Goal: Information Seeking & Learning: Learn about a topic

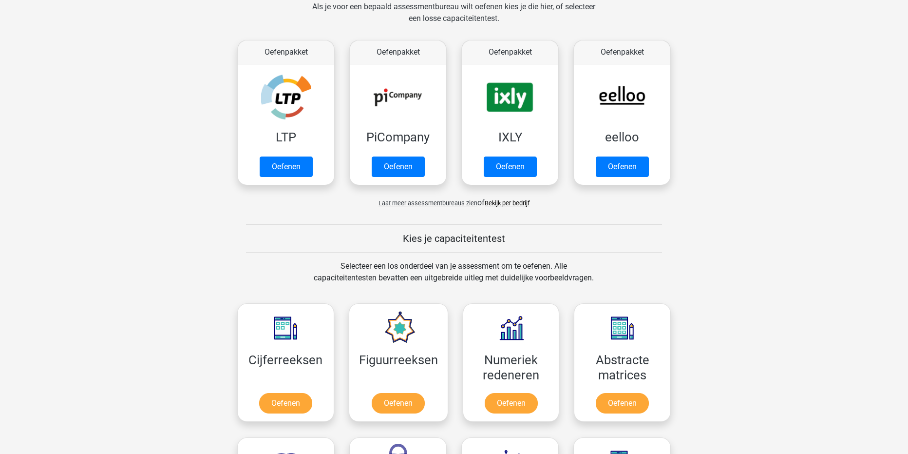
scroll to position [195, 0]
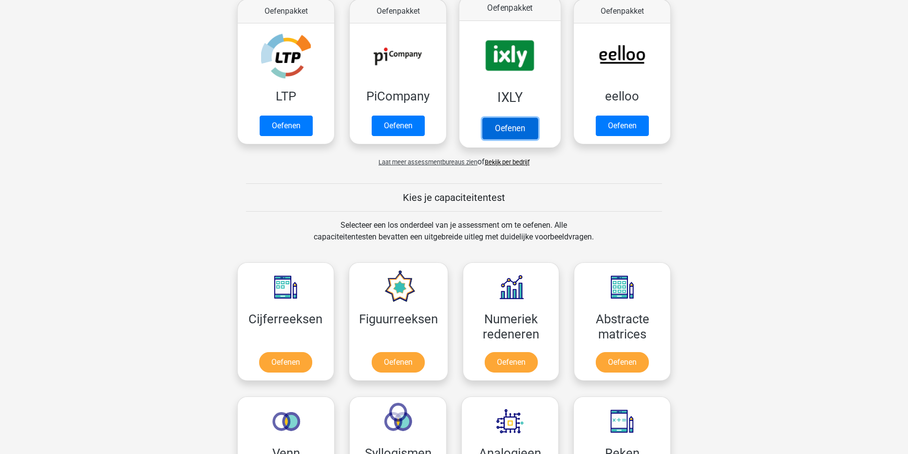
click at [510, 129] on link "Oefenen" at bounding box center [510, 127] width 56 height 21
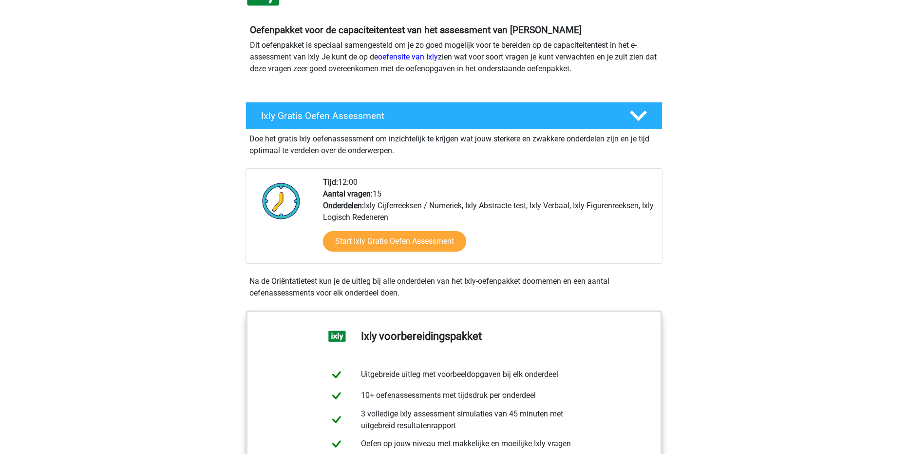
scroll to position [97, 0]
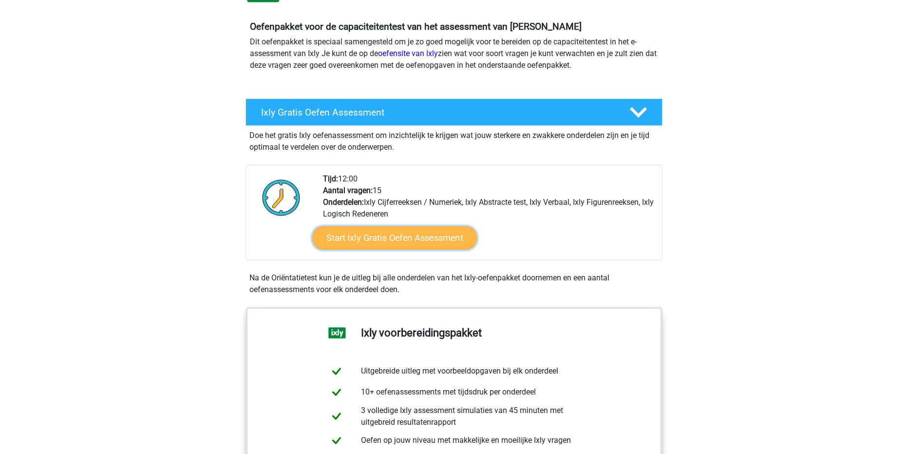
click at [433, 240] on link "Start Ixly Gratis Oefen Assessment" at bounding box center [394, 237] width 165 height 23
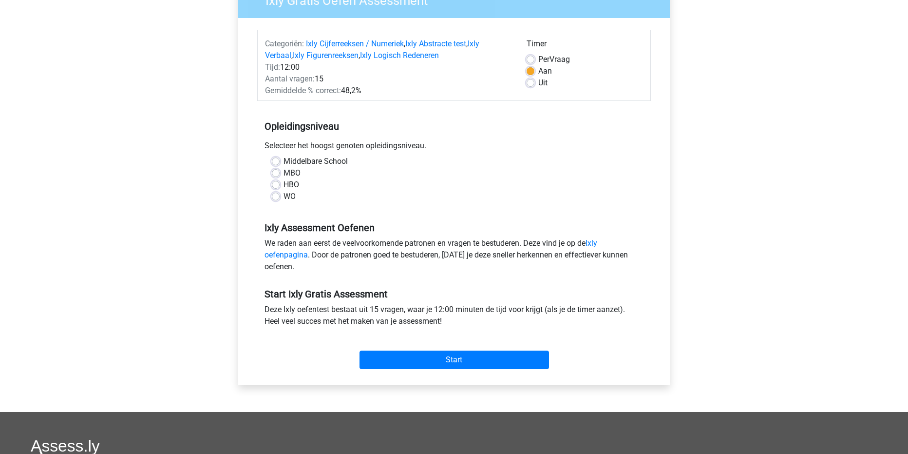
scroll to position [97, 0]
click at [313, 161] on label "Middelbare School" at bounding box center [316, 161] width 64 height 12
click at [280, 161] on input "Middelbare School" at bounding box center [276, 160] width 8 height 10
radio input "true"
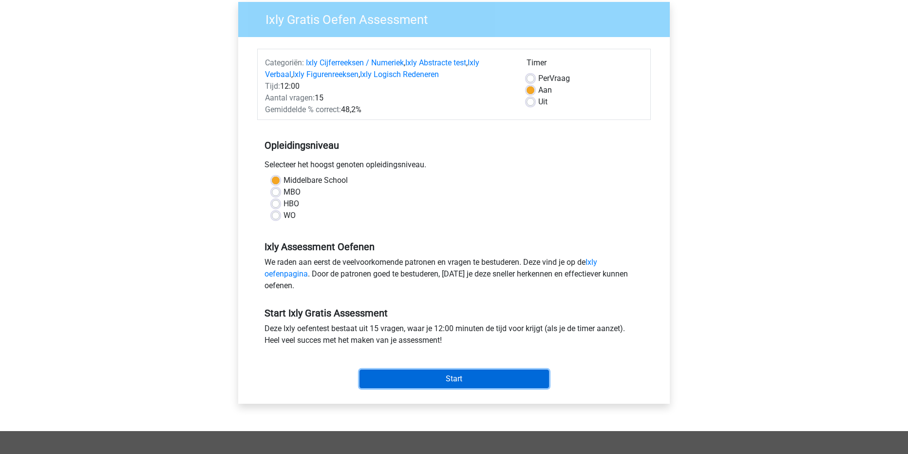
click at [450, 356] on div "Start" at bounding box center [454, 371] width 394 height 34
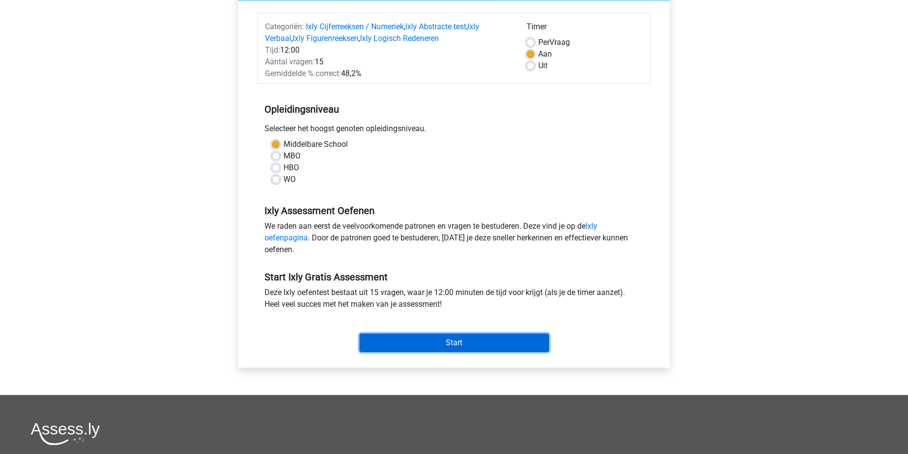
scroll to position [146, 0]
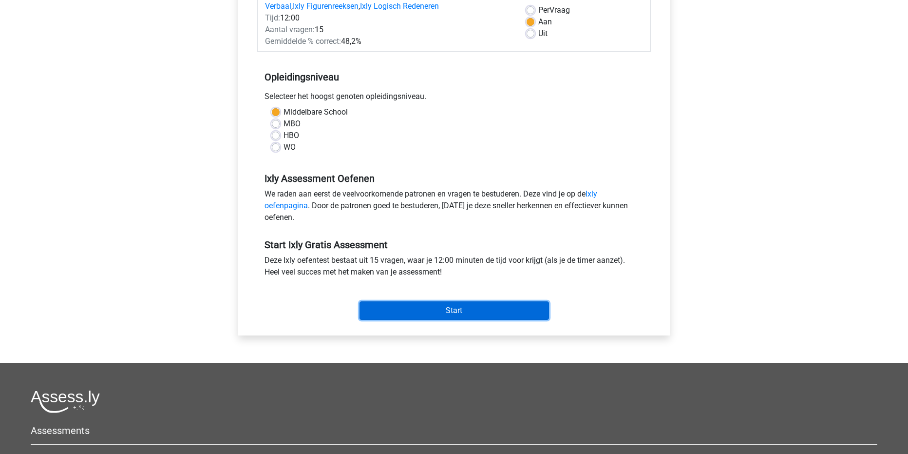
click at [458, 317] on input "Start" at bounding box center [453, 310] width 189 height 19
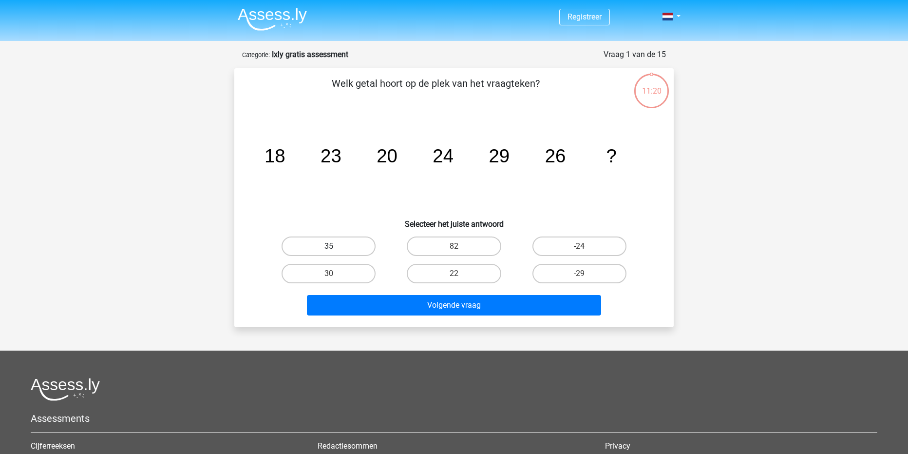
click at [354, 252] on label "35" at bounding box center [329, 245] width 94 height 19
click at [335, 252] on input "35" at bounding box center [332, 249] width 6 height 6
radio input "true"
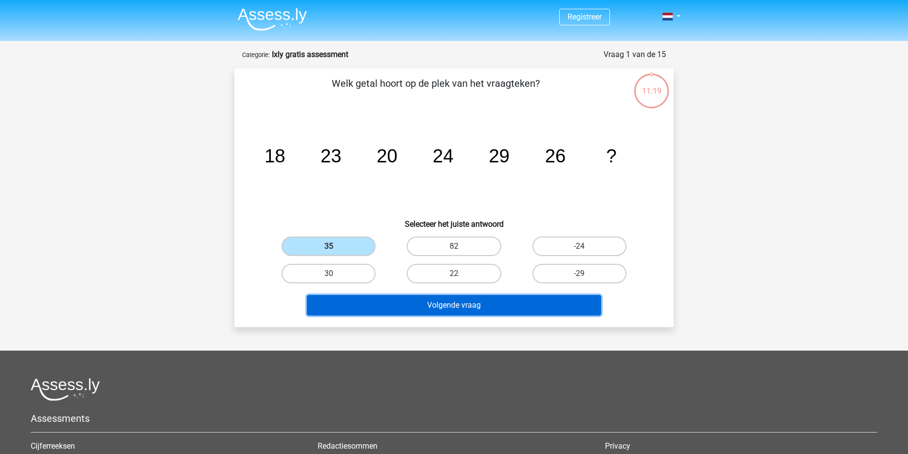
click at [415, 300] on button "Volgende vraag" at bounding box center [454, 305] width 295 height 20
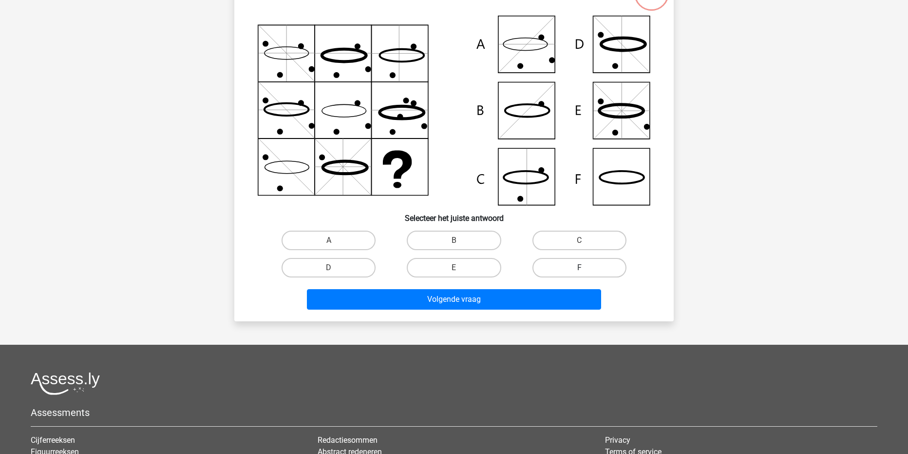
click at [578, 262] on label "F" at bounding box center [579, 267] width 94 height 19
click at [579, 267] on input "F" at bounding box center [582, 270] width 6 height 6
radio input "true"
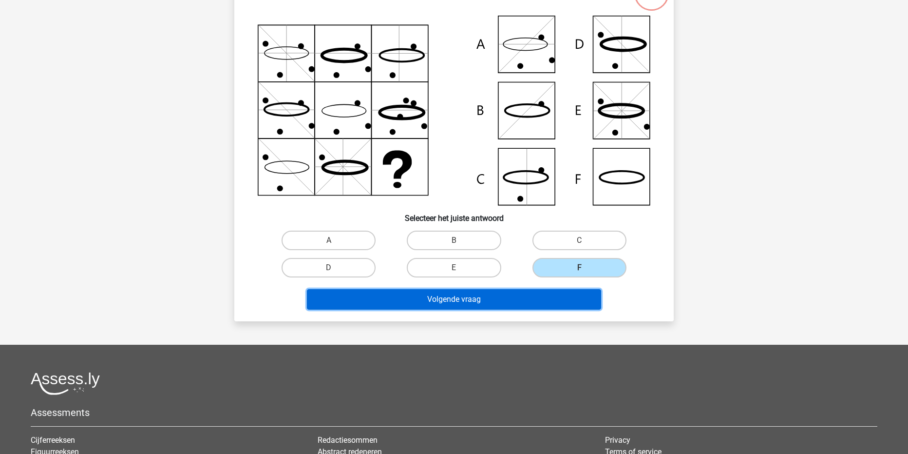
click at [552, 296] on button "Volgende vraag" at bounding box center [454, 299] width 295 height 20
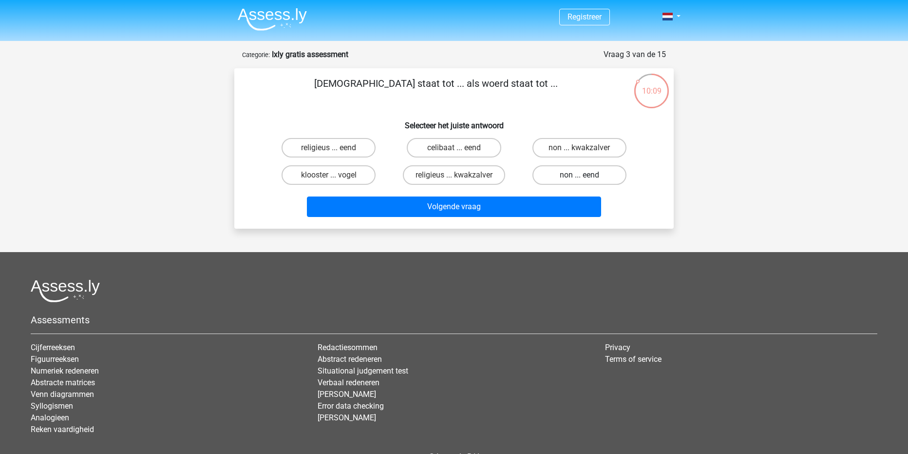
click at [564, 172] on label "non ... eend" at bounding box center [579, 174] width 94 height 19
click at [579, 175] on input "non ... eend" at bounding box center [582, 178] width 6 height 6
radio input "true"
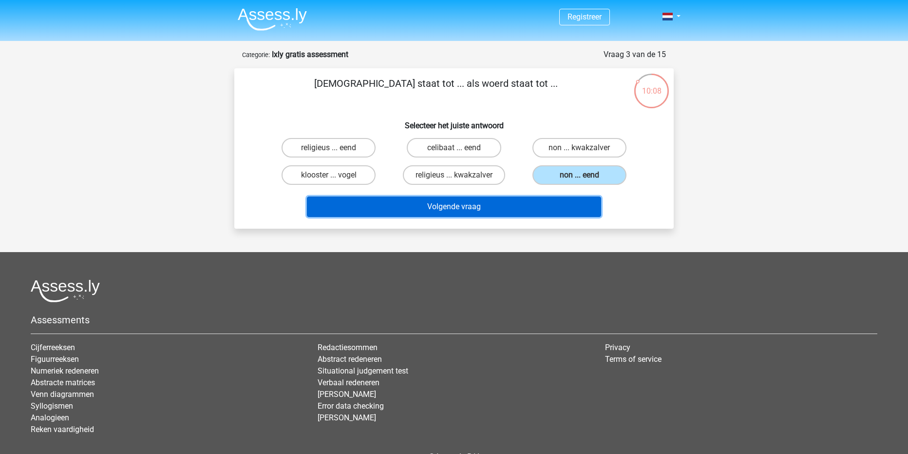
click at [547, 208] on button "Volgende vraag" at bounding box center [454, 206] width 295 height 20
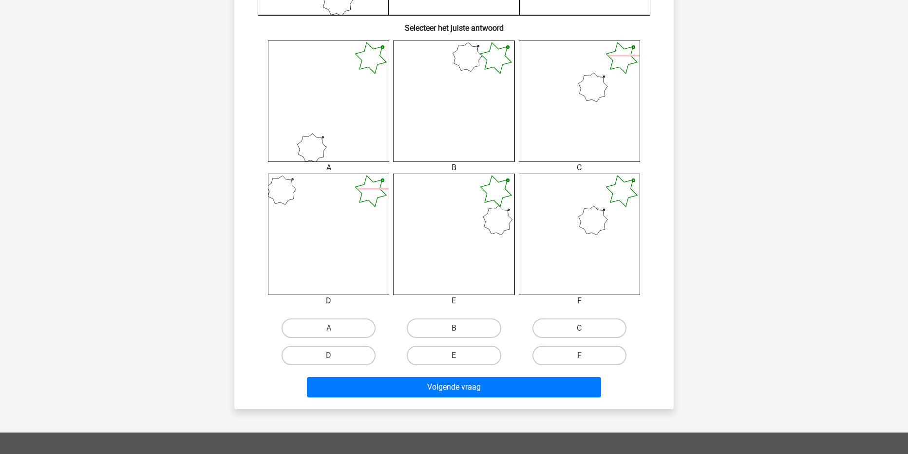
scroll to position [390, 0]
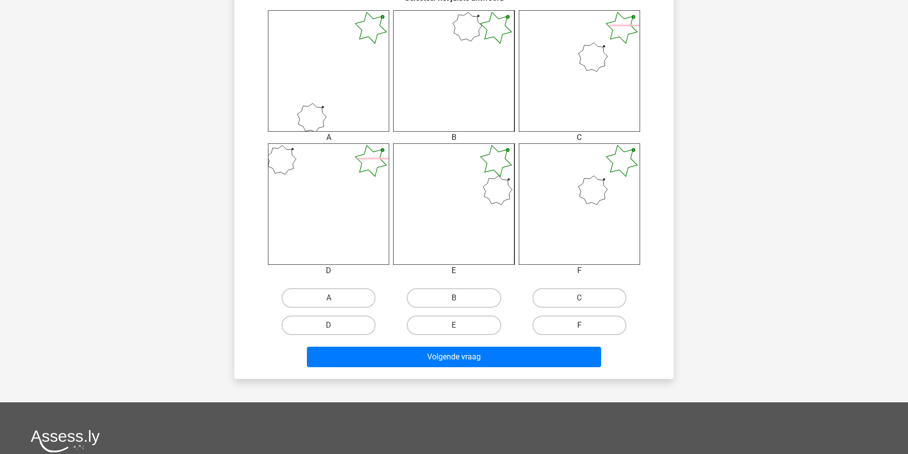
click at [584, 322] on label "F" at bounding box center [579, 324] width 94 height 19
click at [584, 325] on input "F" at bounding box center [582, 328] width 6 height 6
radio input "true"
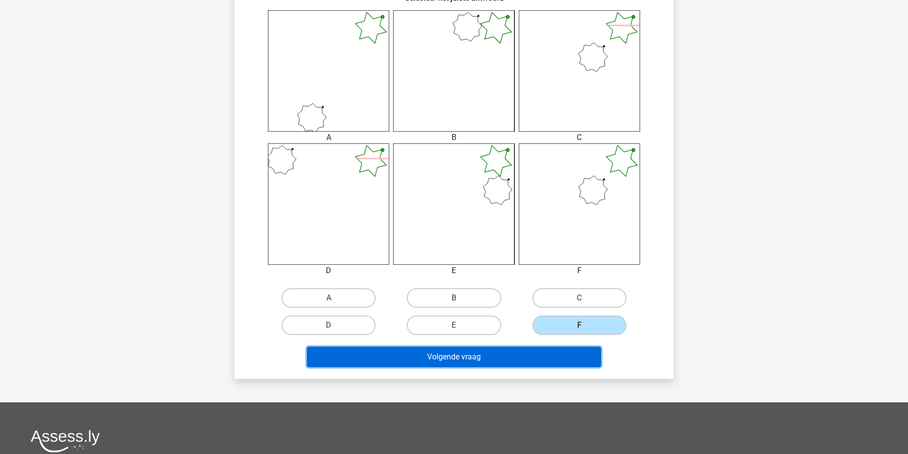
click at [549, 353] on button "Volgende vraag" at bounding box center [454, 356] width 295 height 20
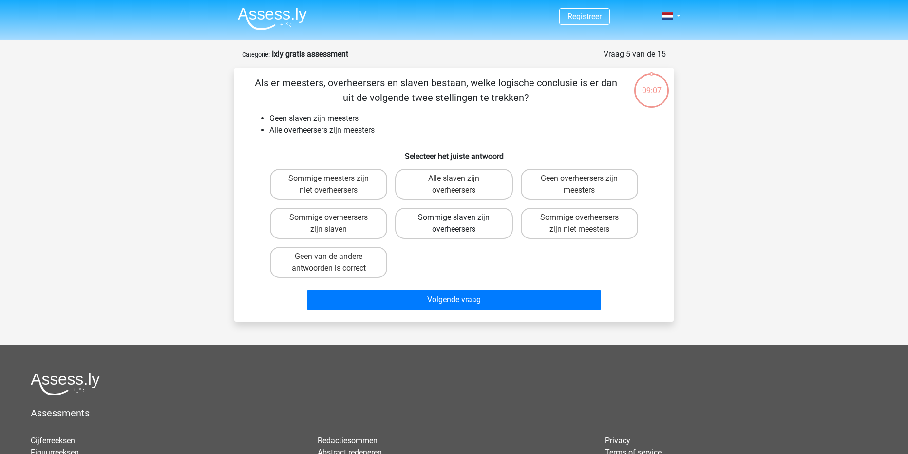
scroll to position [0, 0]
click at [349, 189] on label "Sommige meesters zijn niet overheersers" at bounding box center [328, 184] width 117 height 31
click at [335, 185] on input "Sommige meesters zijn niet overheersers" at bounding box center [332, 182] width 6 height 6
radio input "true"
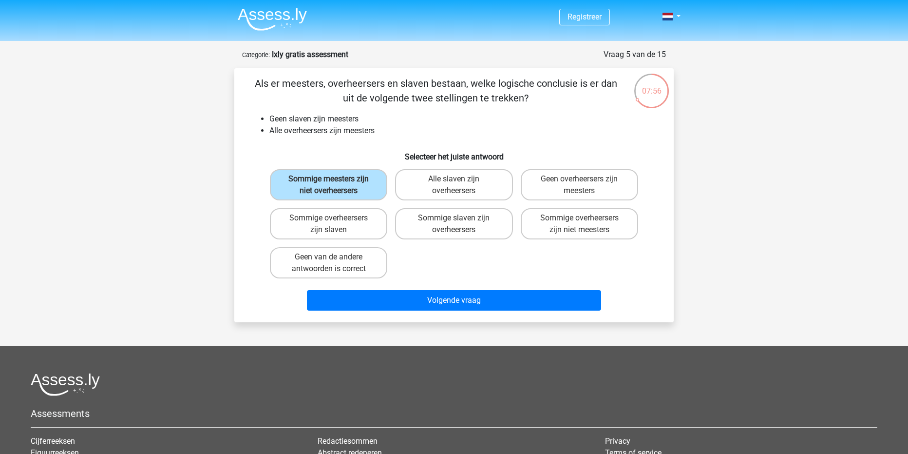
click at [334, 258] on input "Geen van de andere antwoorden is correct" at bounding box center [332, 260] width 6 height 6
radio input "true"
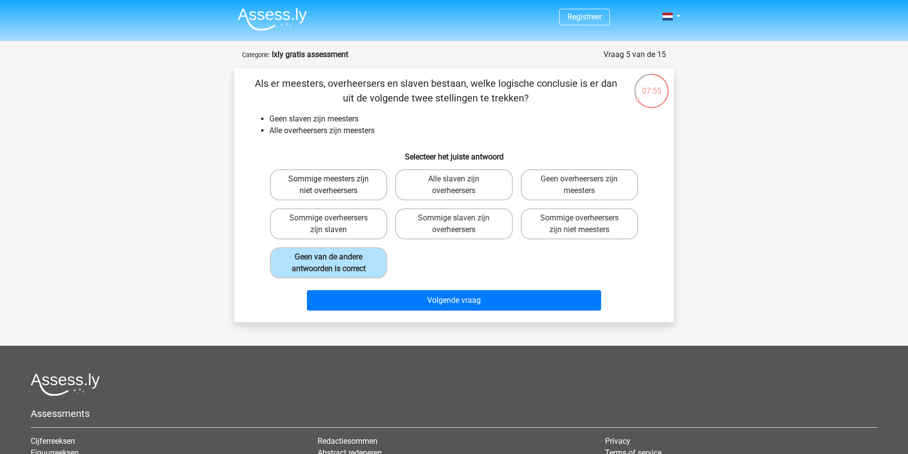
click at [341, 177] on label "Sommige meesters zijn niet overheersers" at bounding box center [328, 184] width 117 height 31
click at [335, 179] on input "Sommige meesters zijn niet overheersers" at bounding box center [332, 182] width 6 height 6
radio input "true"
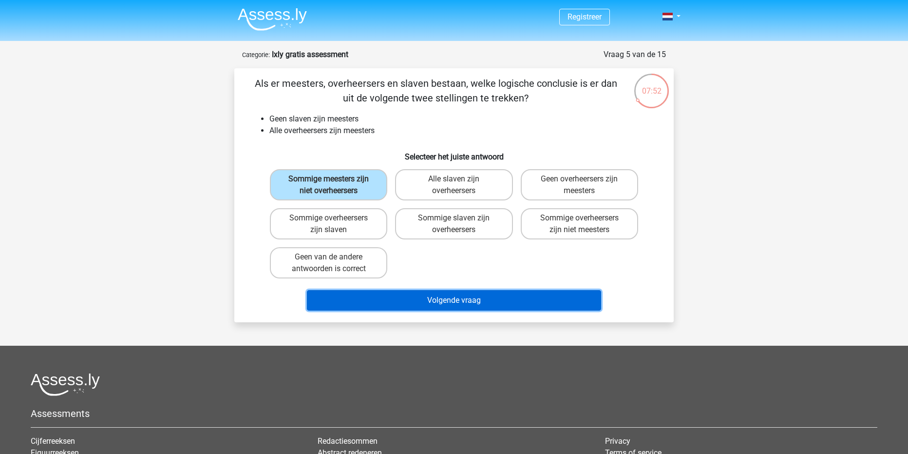
click at [426, 303] on button "Volgende vraag" at bounding box center [454, 300] width 295 height 20
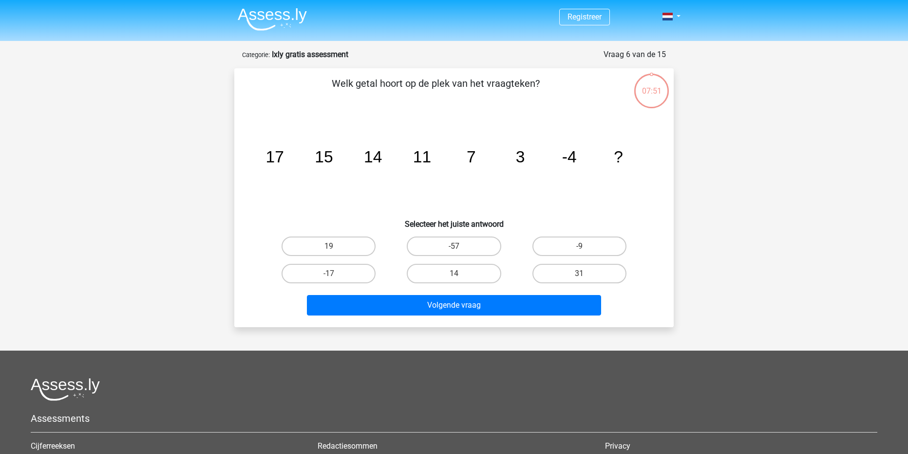
scroll to position [49, 0]
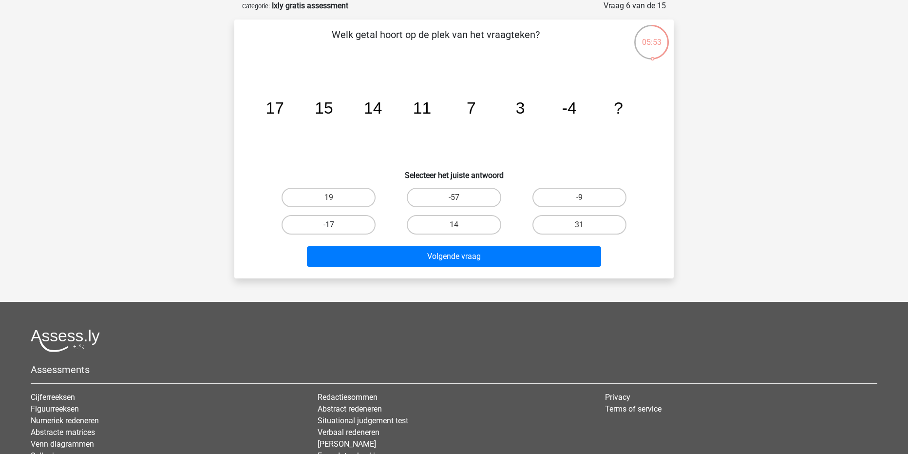
click at [345, 220] on label "-17" at bounding box center [329, 224] width 94 height 19
click at [335, 225] on input "-17" at bounding box center [332, 228] width 6 height 6
radio input "true"
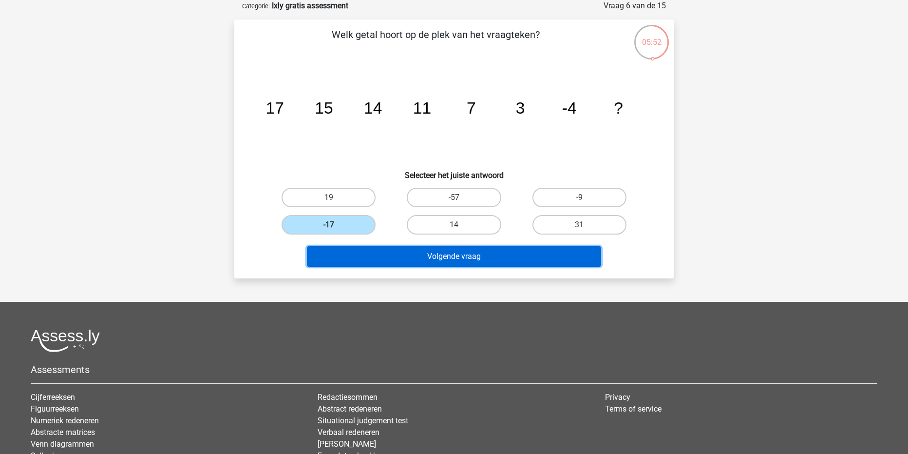
click at [430, 253] on button "Volgende vraag" at bounding box center [454, 256] width 295 height 20
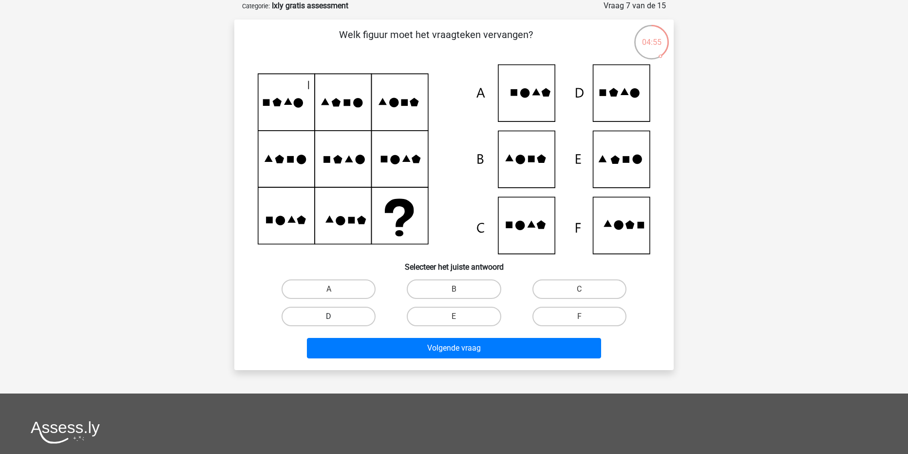
click at [338, 316] on label "D" at bounding box center [329, 315] width 94 height 19
click at [335, 316] on input "D" at bounding box center [332, 319] width 6 height 6
radio input "true"
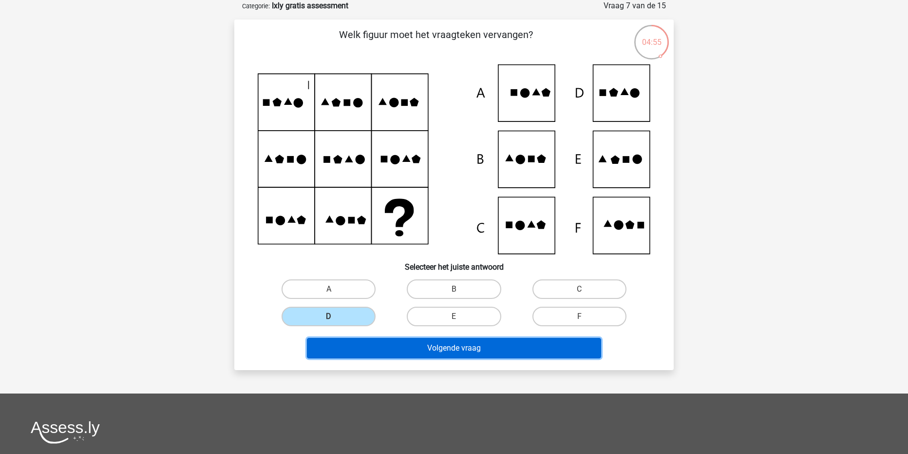
click at [395, 341] on button "Volgende vraag" at bounding box center [454, 348] width 295 height 20
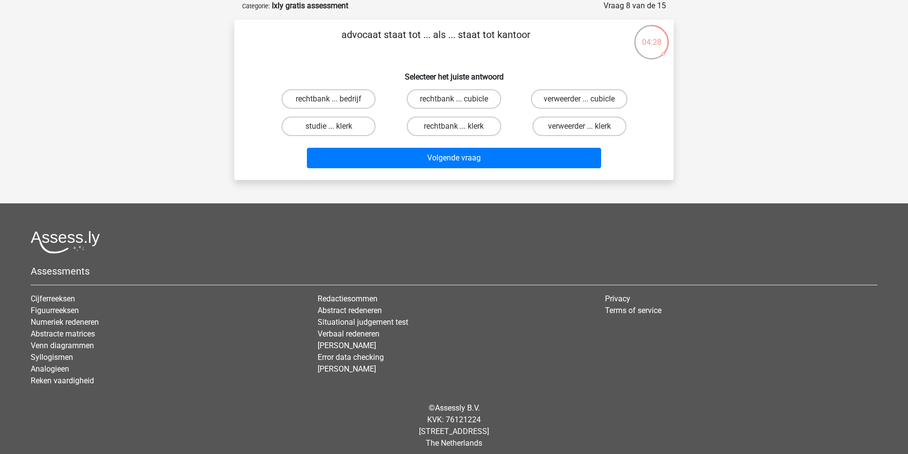
click at [456, 128] on input "rechtbank ... klerk" at bounding box center [457, 129] width 6 height 6
radio input "true"
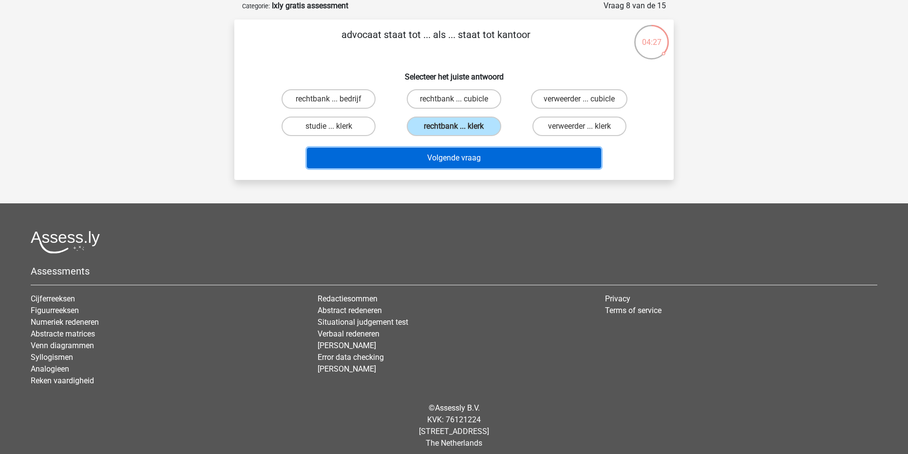
click at [457, 154] on button "Volgende vraag" at bounding box center [454, 158] width 295 height 20
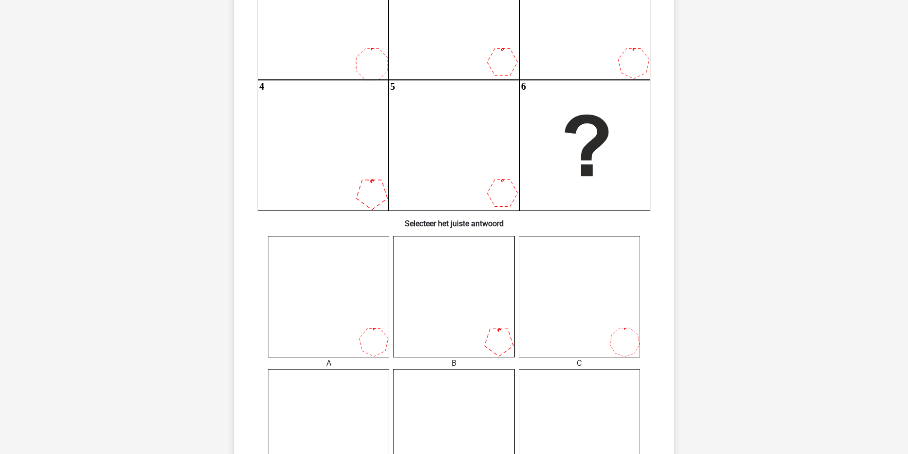
scroll to position [97, 0]
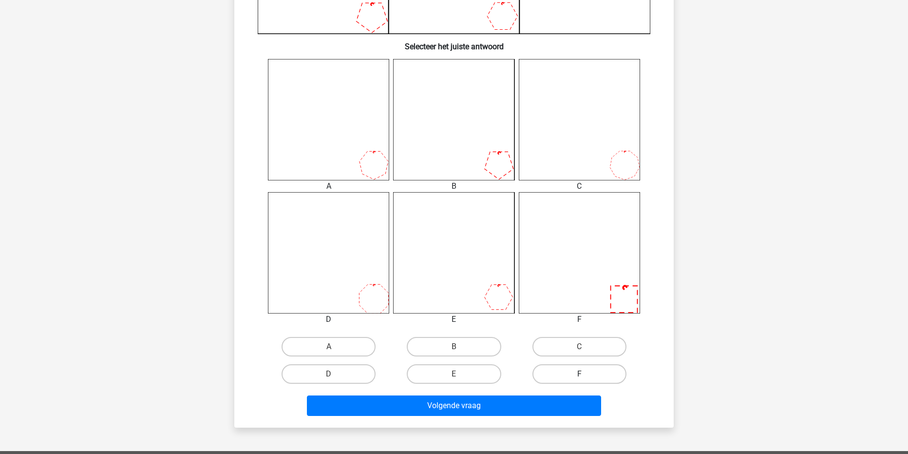
click at [576, 372] on label "F" at bounding box center [579, 373] width 94 height 19
click at [579, 374] on input "F" at bounding box center [582, 377] width 6 height 6
radio input "true"
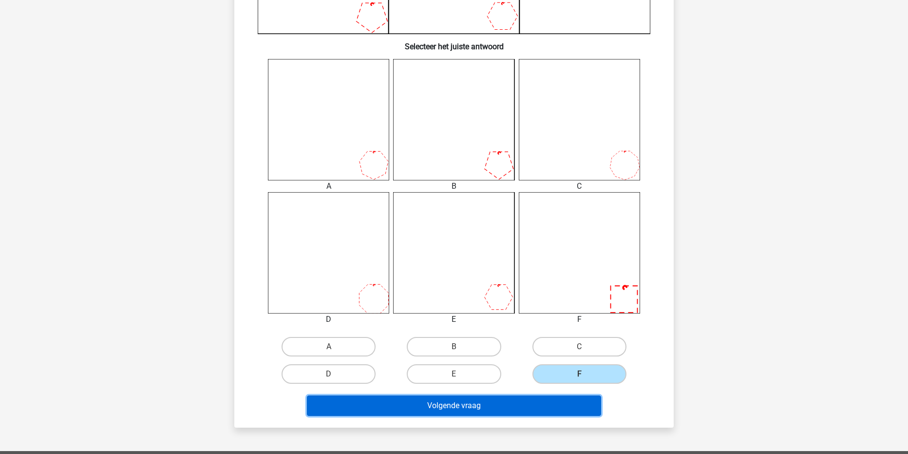
click at [553, 402] on button "Volgende vraag" at bounding box center [454, 405] width 295 height 20
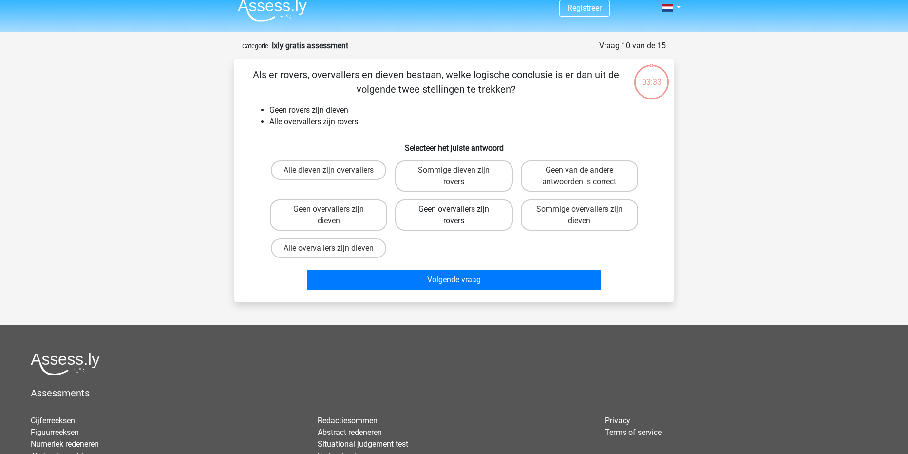
scroll to position [0, 0]
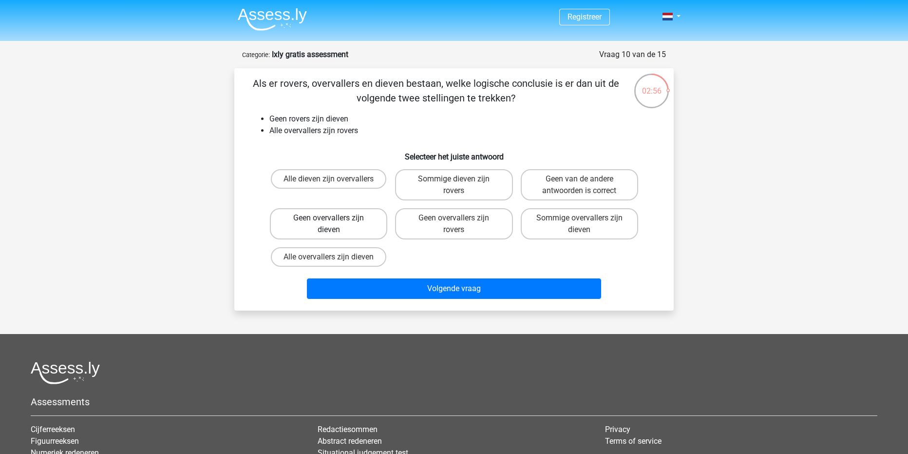
click at [340, 219] on label "Geen overvallers zijn dieven" at bounding box center [328, 223] width 117 height 31
click at [335, 219] on input "Geen overvallers zijn dieven" at bounding box center [332, 221] width 6 height 6
radio input "true"
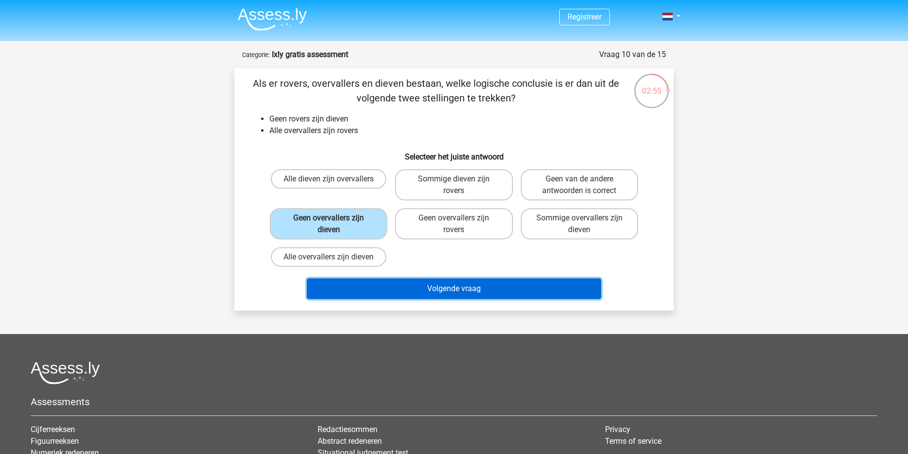
click at [415, 284] on button "Volgende vraag" at bounding box center [454, 288] width 295 height 20
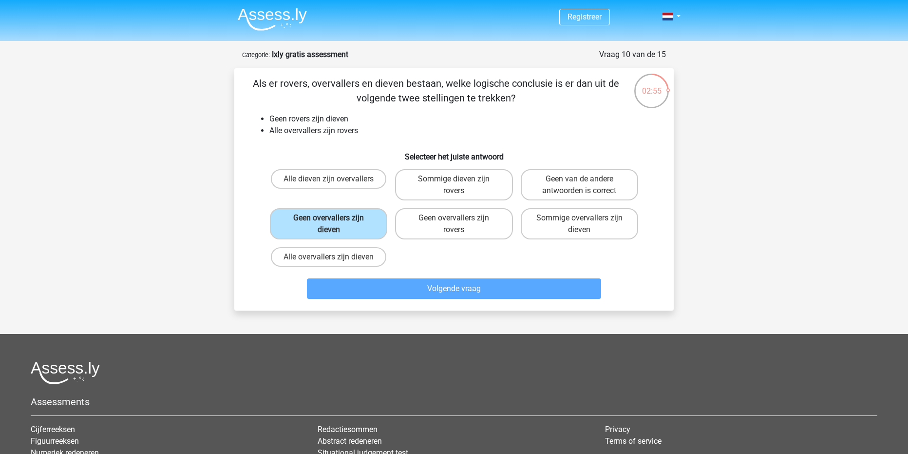
scroll to position [49, 0]
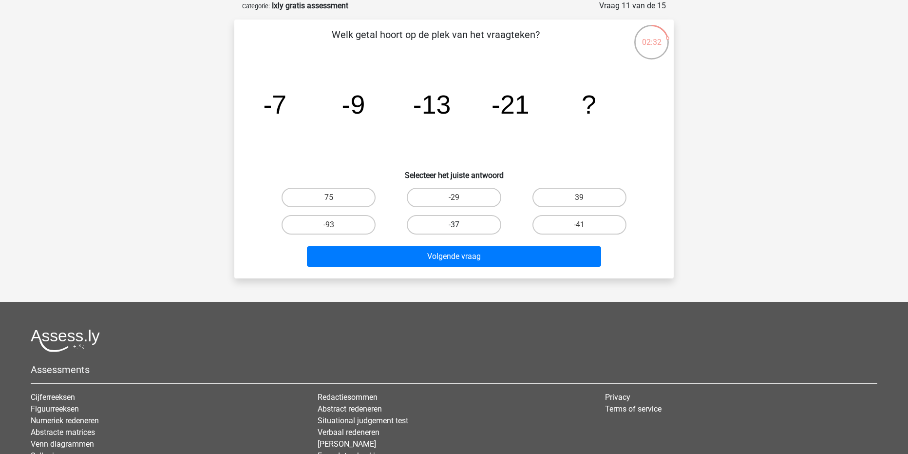
click at [468, 227] on label "-37" at bounding box center [454, 224] width 94 height 19
click at [460, 227] on input "-37" at bounding box center [457, 228] width 6 height 6
radio input "true"
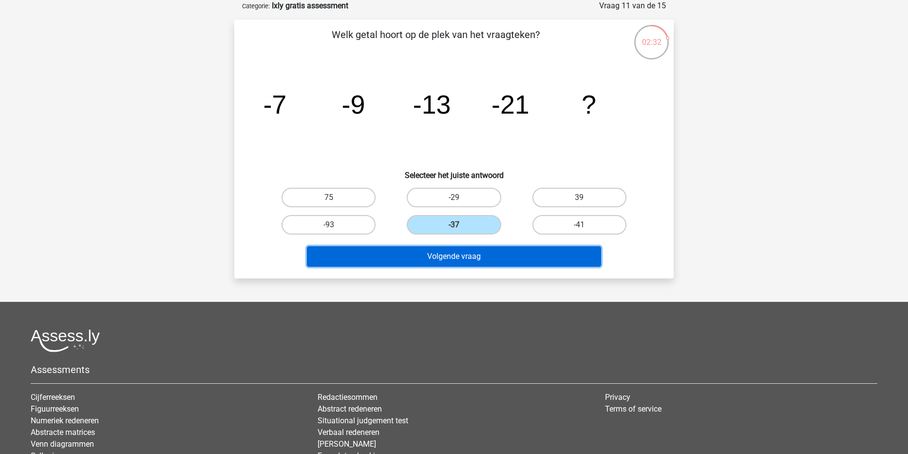
click at [464, 260] on button "Volgende vraag" at bounding box center [454, 256] width 295 height 20
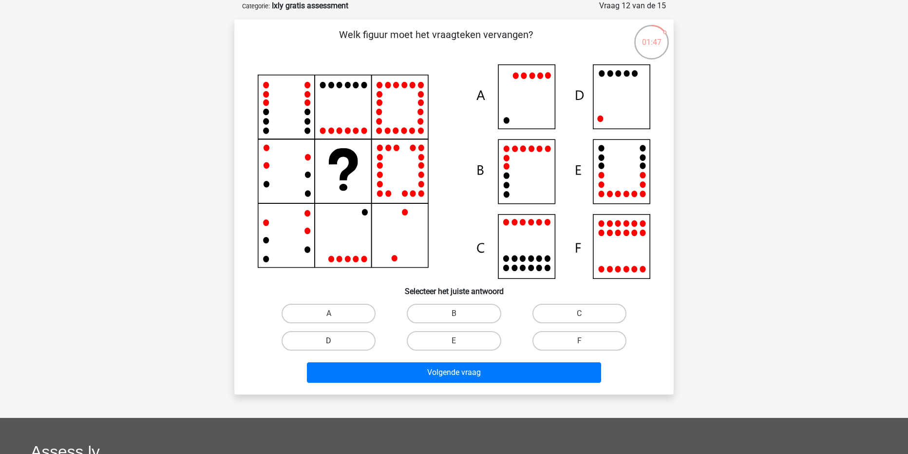
click at [340, 344] on label "D" at bounding box center [329, 340] width 94 height 19
click at [335, 344] on input "D" at bounding box center [332, 343] width 6 height 6
radio input "true"
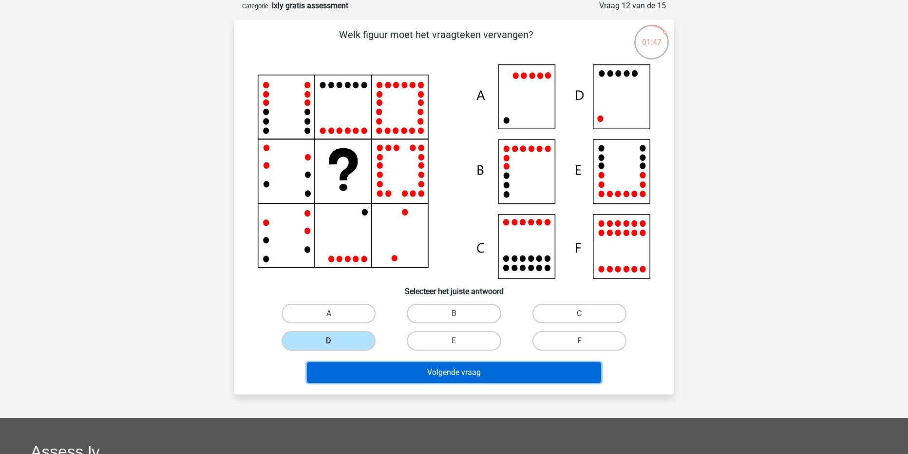
click at [386, 377] on button "Volgende vraag" at bounding box center [454, 372] width 295 height 20
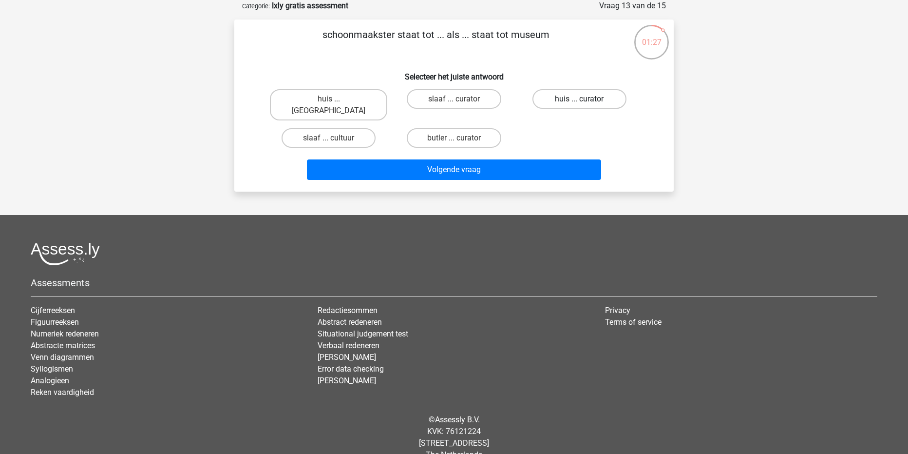
click at [577, 98] on label "huis ... curator" at bounding box center [579, 98] width 94 height 19
click at [579, 99] on input "huis ... curator" at bounding box center [582, 102] width 6 height 6
radio input "true"
click at [536, 138] on div "huis ... louvre slaaf ... curator huis ... curator slaaf ... cultuur butler ...…" at bounding box center [454, 118] width 376 height 66
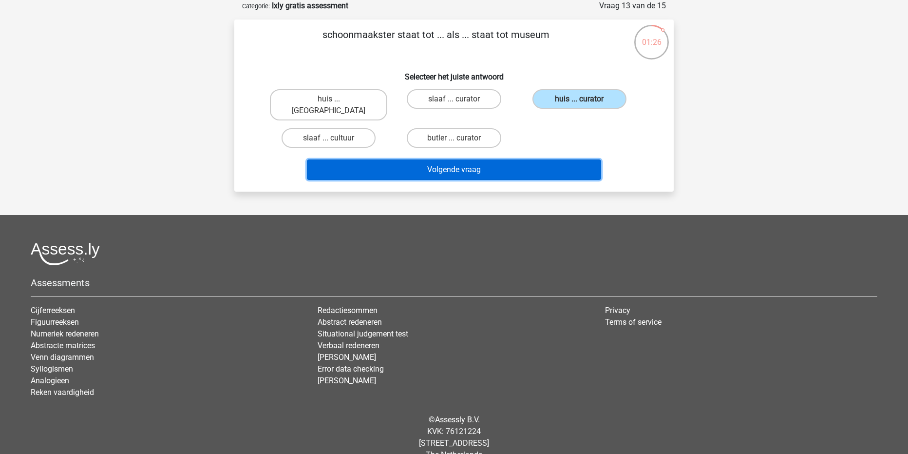
click at [529, 159] on button "Volgende vraag" at bounding box center [454, 169] width 295 height 20
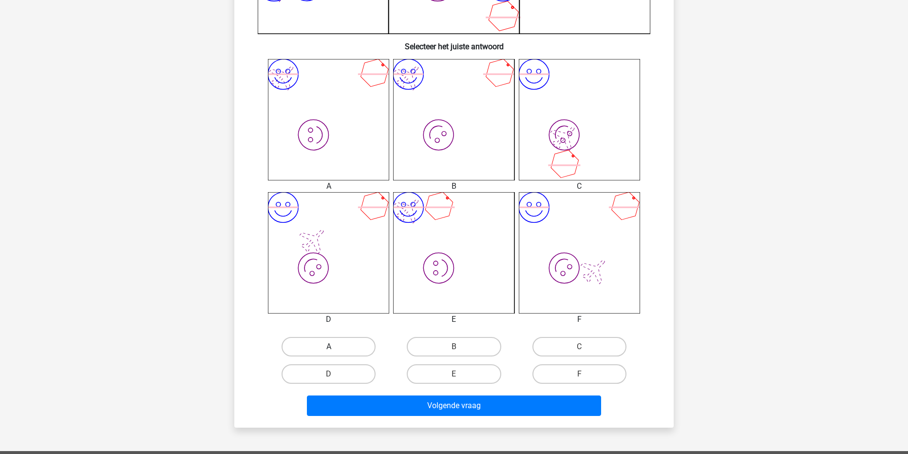
click at [337, 346] on label "A" at bounding box center [329, 346] width 94 height 19
click at [335, 346] on input "A" at bounding box center [332, 349] width 6 height 6
radio input "true"
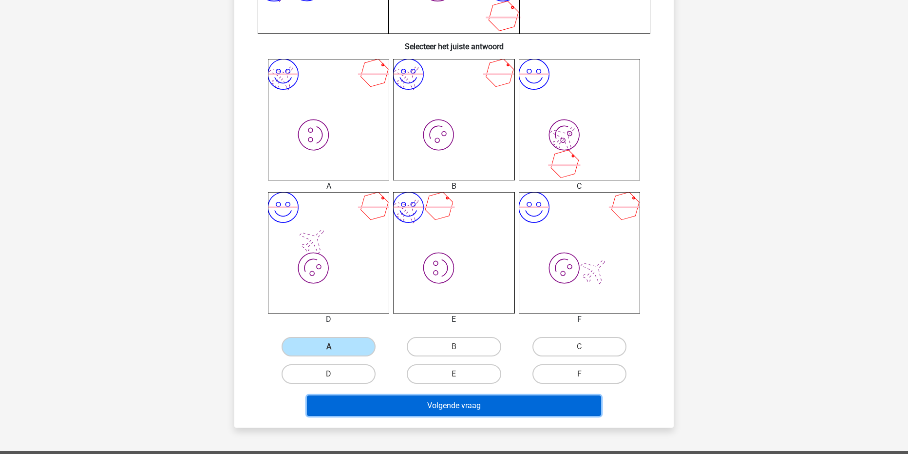
click at [423, 400] on button "Volgende vraag" at bounding box center [454, 405] width 295 height 20
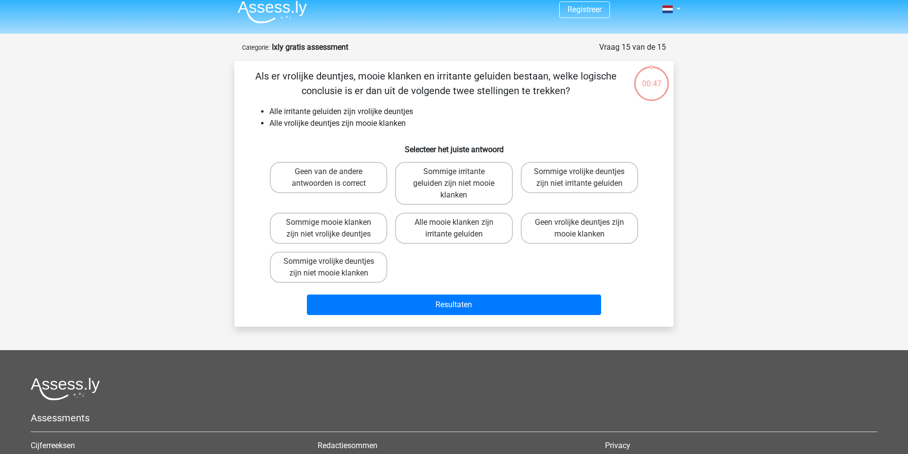
scroll to position [0, 0]
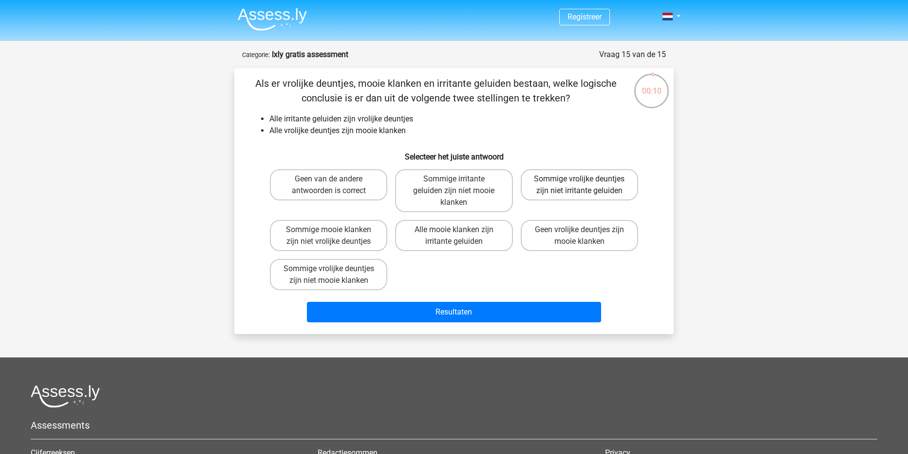
click at [553, 180] on label "Sommige vrolijke deuntjes zijn niet irritante geluiden" at bounding box center [579, 184] width 117 height 31
click at [579, 180] on input "Sommige vrolijke deuntjes zijn niet irritante geluiden" at bounding box center [582, 182] width 6 height 6
radio input "true"
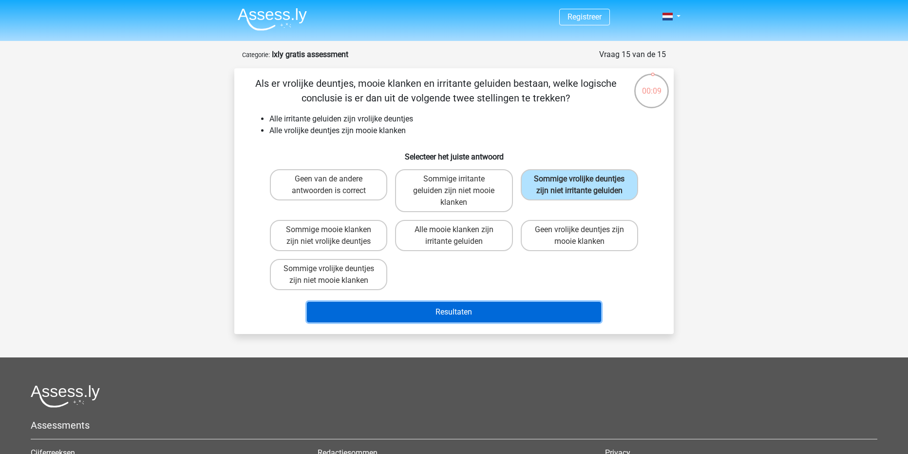
click at [496, 306] on button "Resultaten" at bounding box center [454, 312] width 295 height 20
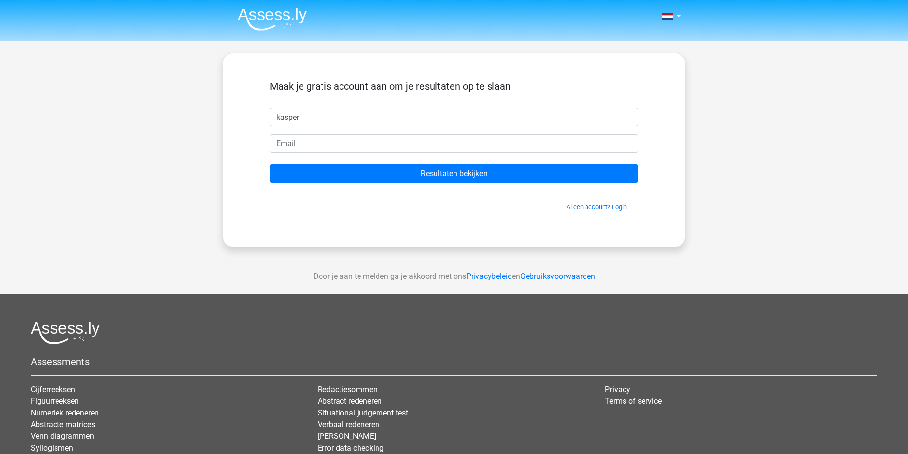
type input "kasper"
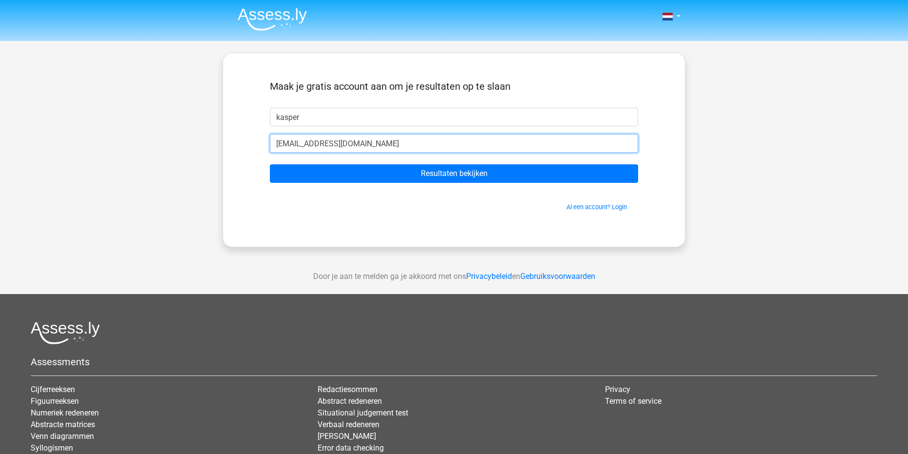
type input "[EMAIL_ADDRESS][DOMAIN_NAME]"
click at [270, 164] on input "Resultaten bekijken" at bounding box center [454, 173] width 368 height 19
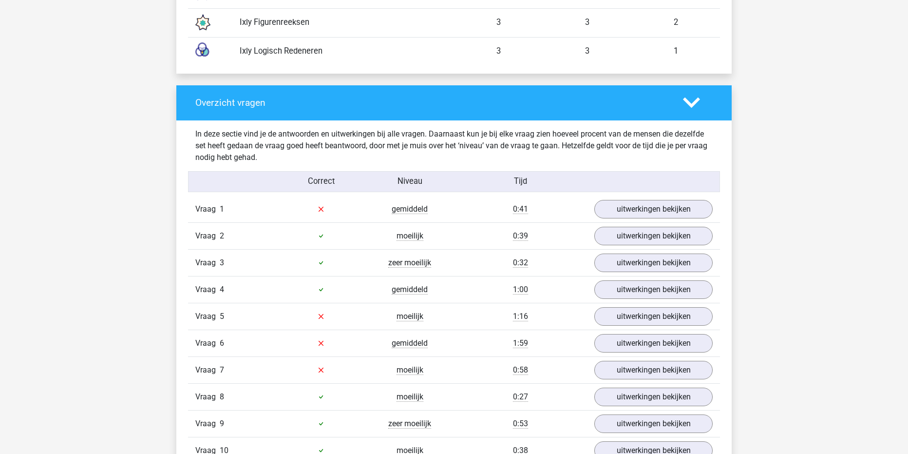
scroll to position [1023, 0]
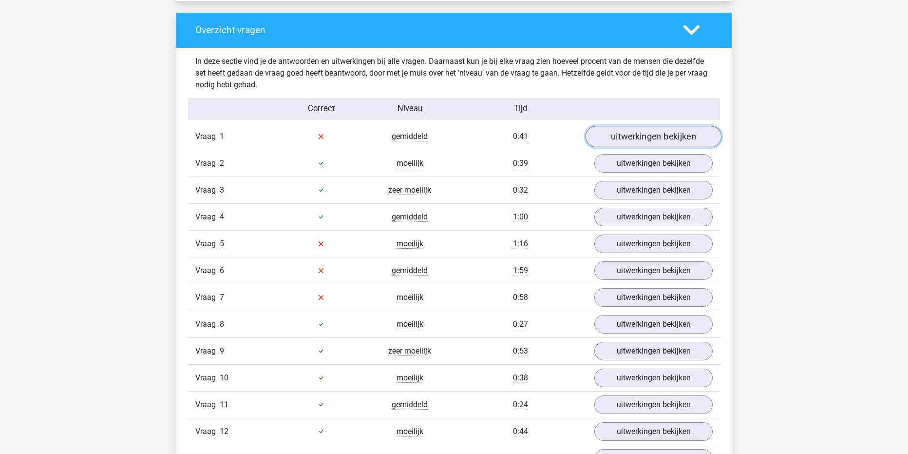
click at [693, 134] on link "uitwerkingen bekijken" at bounding box center [654, 136] width 136 height 21
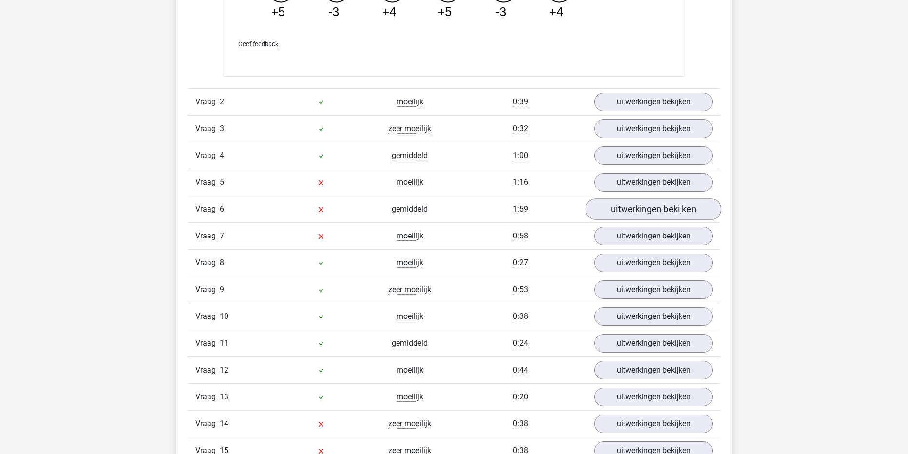
scroll to position [1510, 0]
click at [629, 177] on link "uitwerkingen bekijken" at bounding box center [654, 181] width 136 height 21
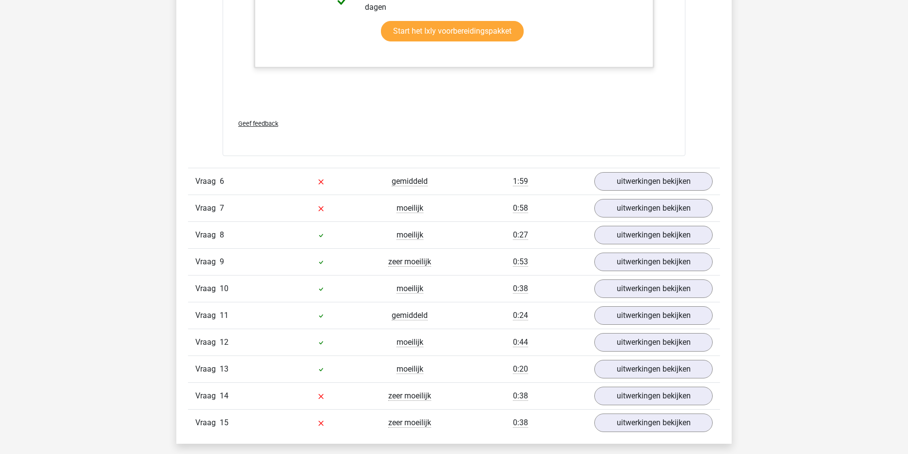
scroll to position [2143, 0]
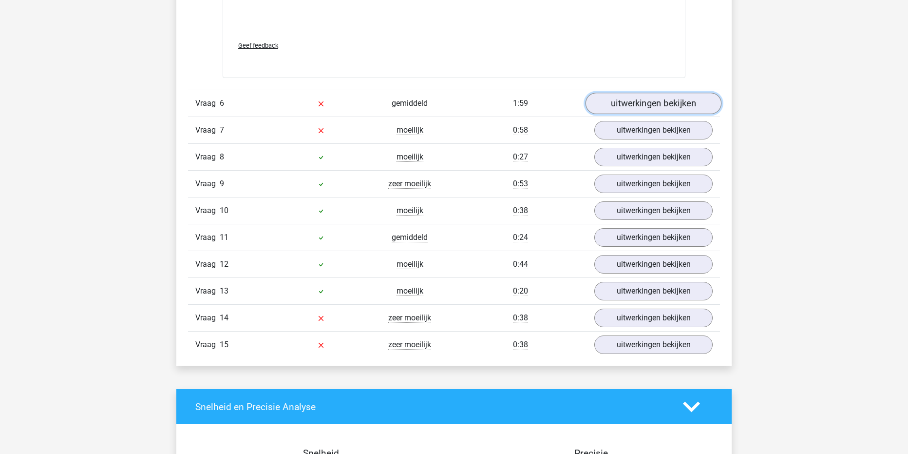
click at [662, 104] on link "uitwerkingen bekijken" at bounding box center [654, 103] width 136 height 21
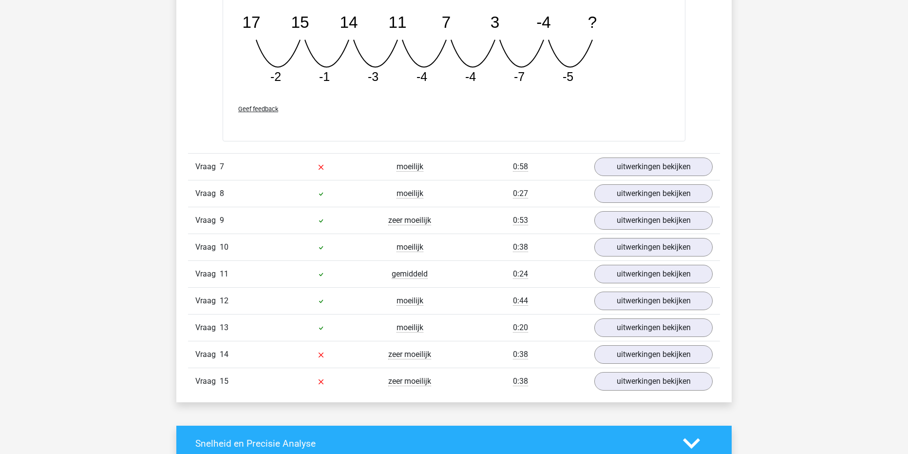
scroll to position [2436, 0]
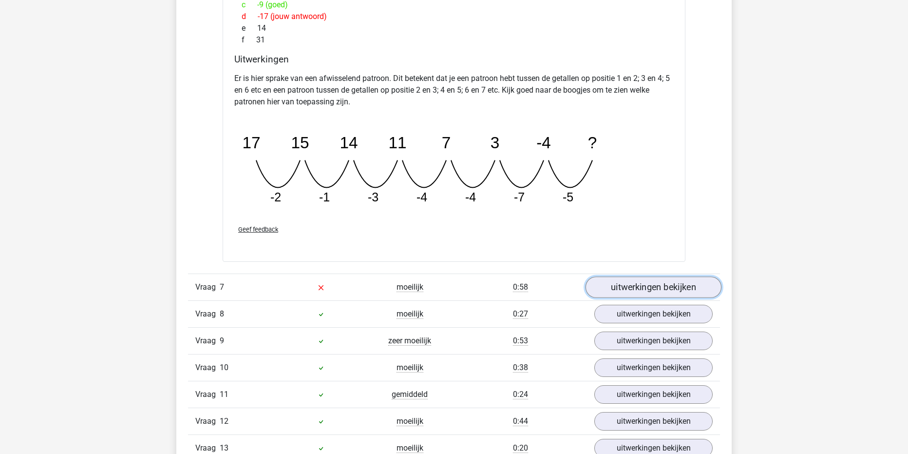
click at [644, 289] on link "uitwerkingen bekijken" at bounding box center [654, 286] width 136 height 21
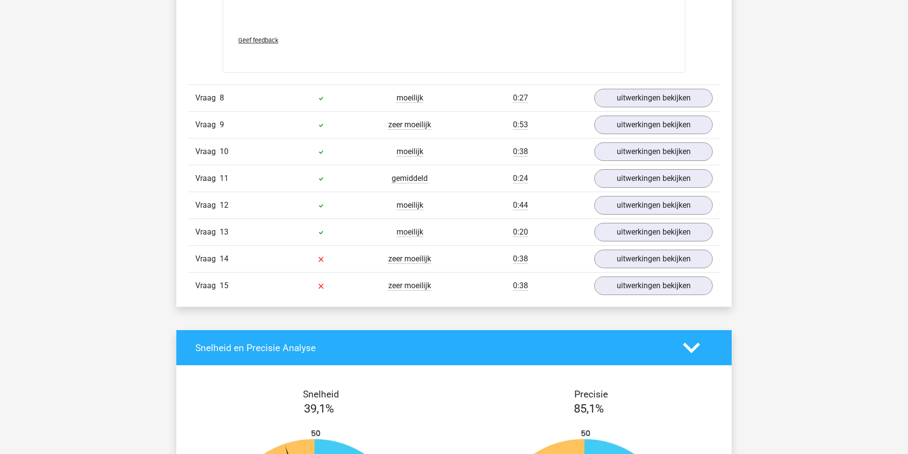
scroll to position [3361, 0]
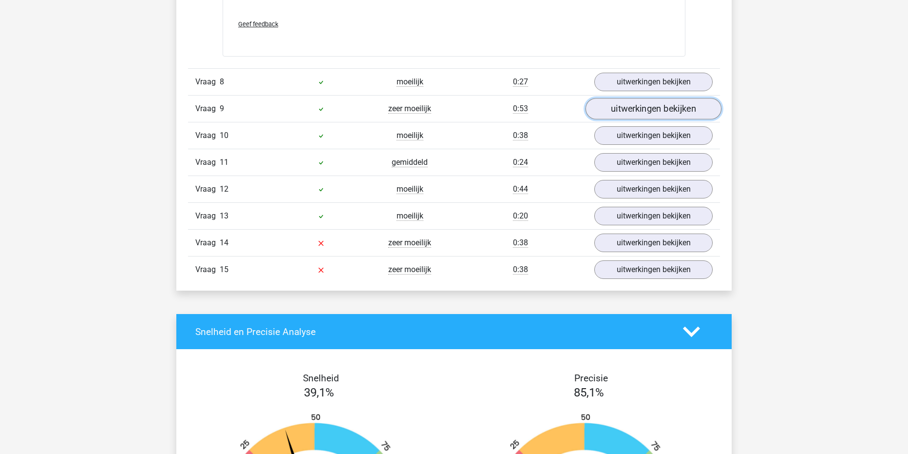
click at [652, 114] on link "uitwerkingen bekijken" at bounding box center [654, 108] width 136 height 21
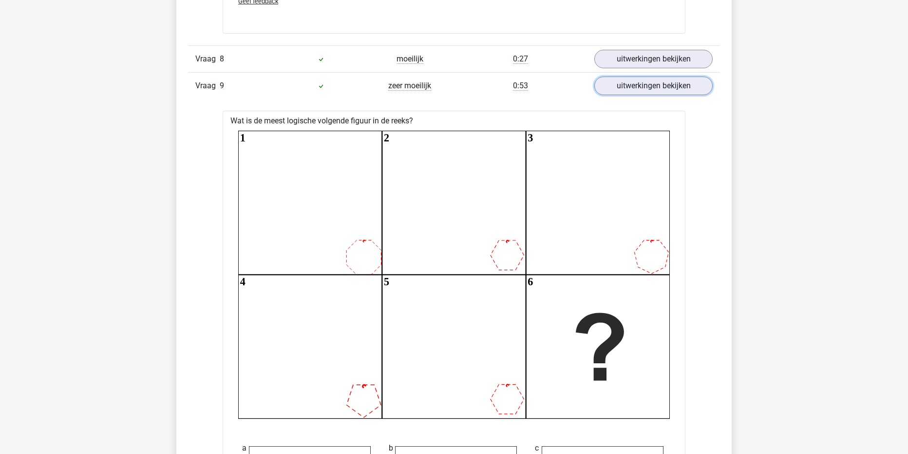
scroll to position [3312, 0]
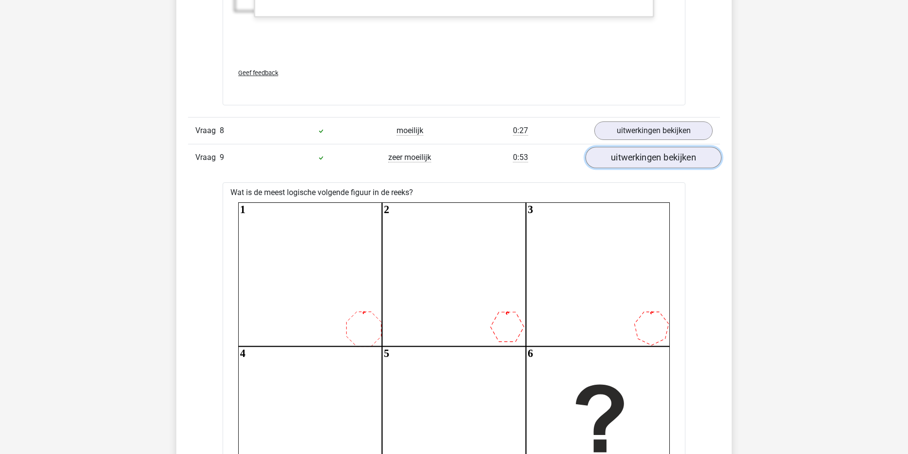
click at [644, 160] on link "uitwerkingen bekijken" at bounding box center [654, 157] width 136 height 21
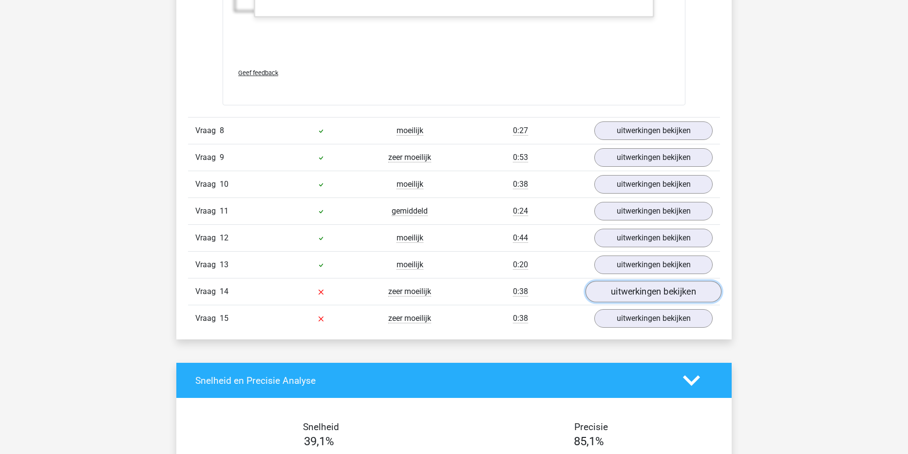
click at [610, 294] on link "uitwerkingen bekijken" at bounding box center [654, 291] width 136 height 21
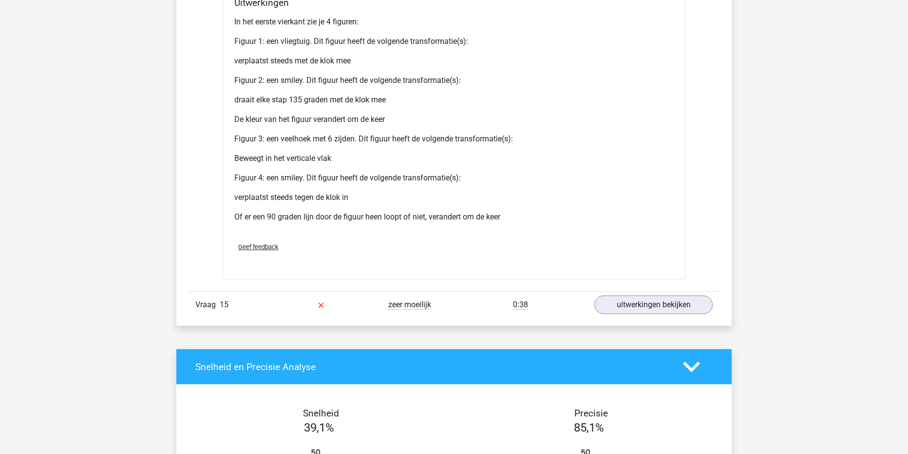
scroll to position [4579, 0]
